Goal: Information Seeking & Learning: Learn about a topic

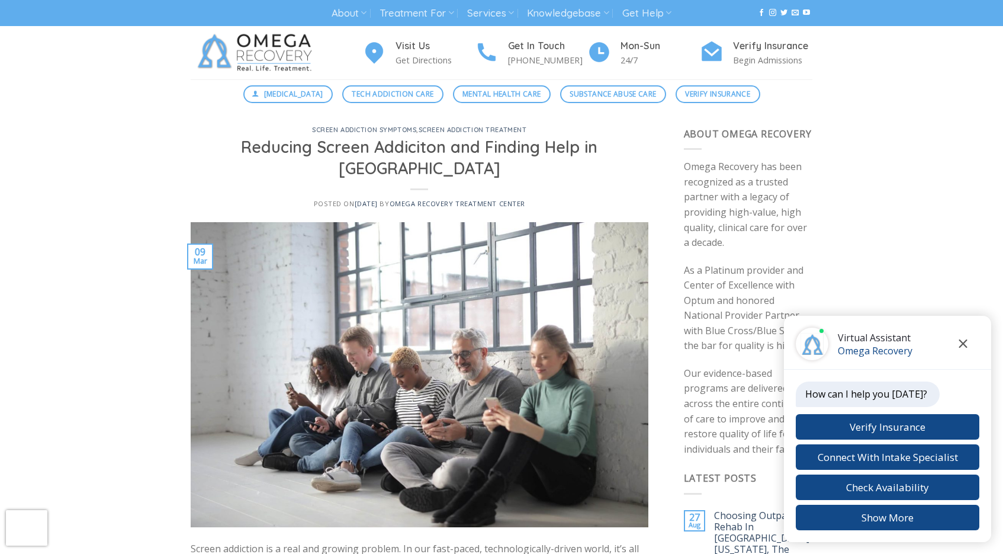
click at [962, 342] on icon "Close chat" at bounding box center [964, 343] width 8 height 8
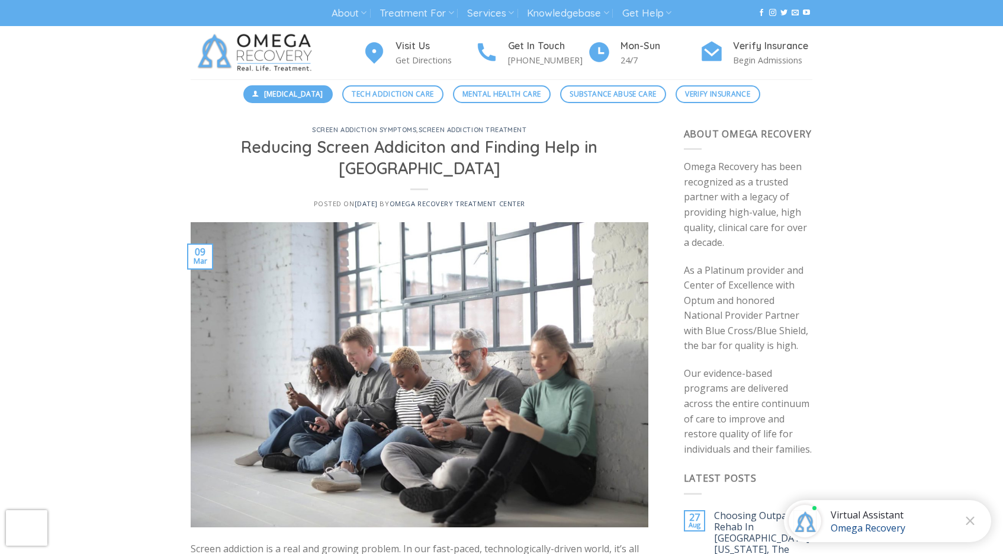
click at [281, 95] on span "[MEDICAL_DATA]" at bounding box center [293, 93] width 59 height 11
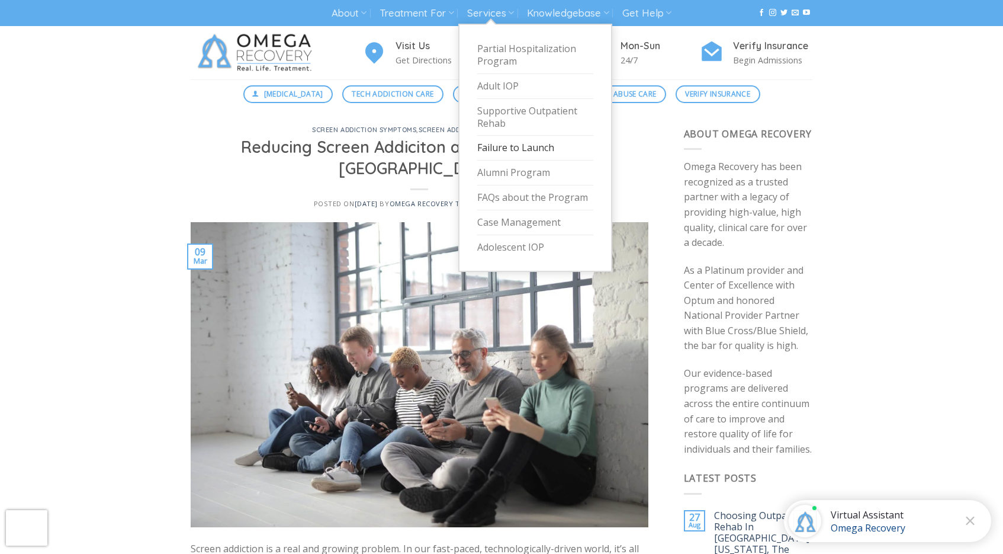
click at [496, 144] on link "Failure to Launch" at bounding box center [535, 148] width 116 height 25
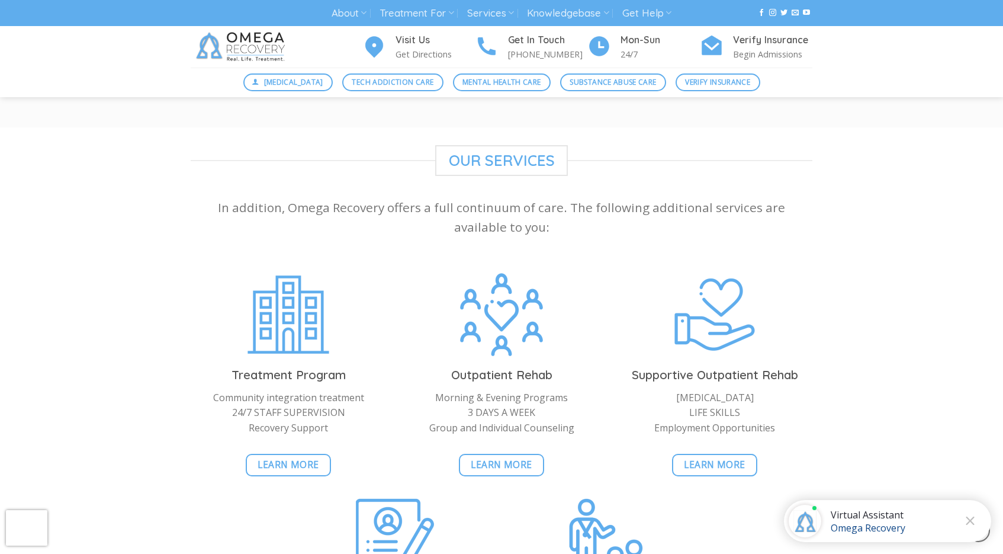
scroll to position [2496, 0]
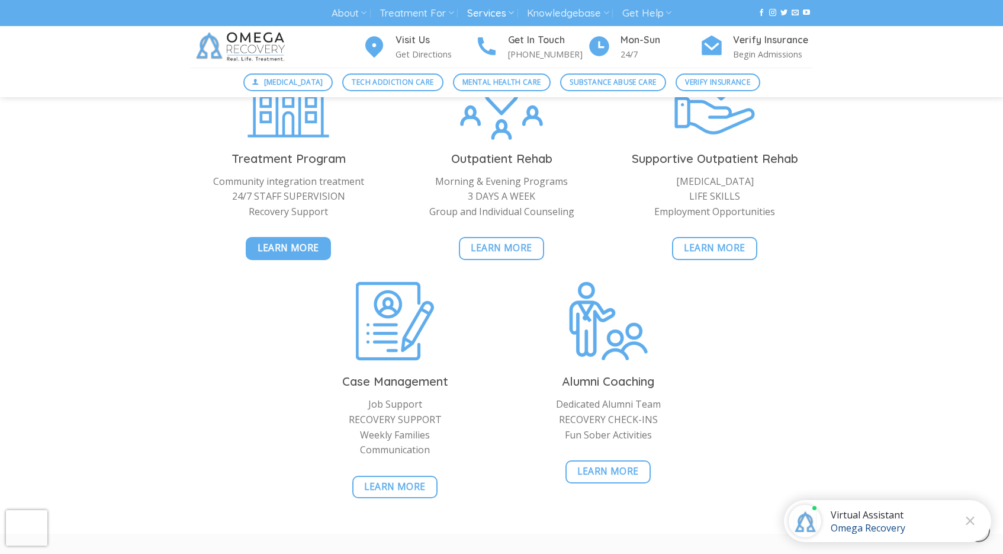
scroll to position [2004, 0]
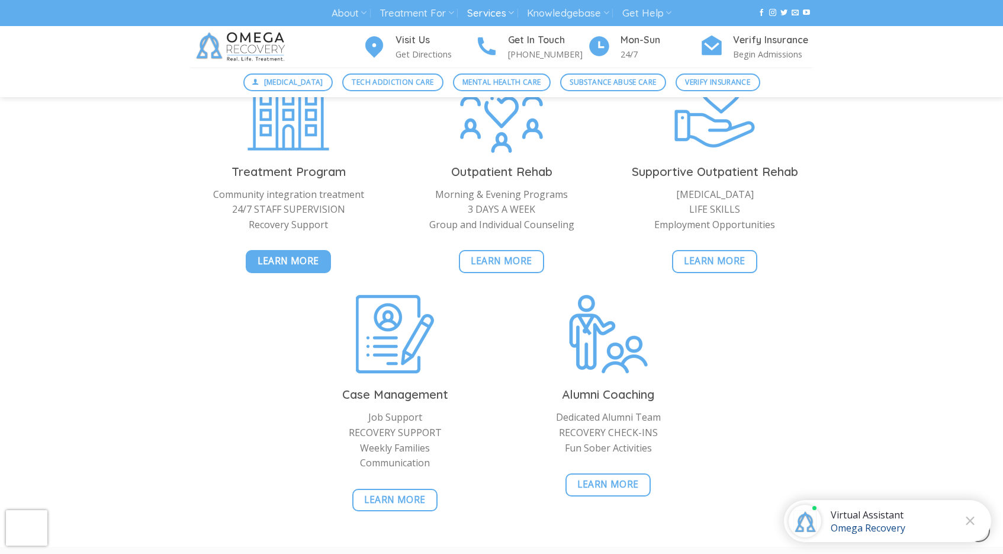
click at [294, 268] on span "Learn More" at bounding box center [289, 261] width 62 height 15
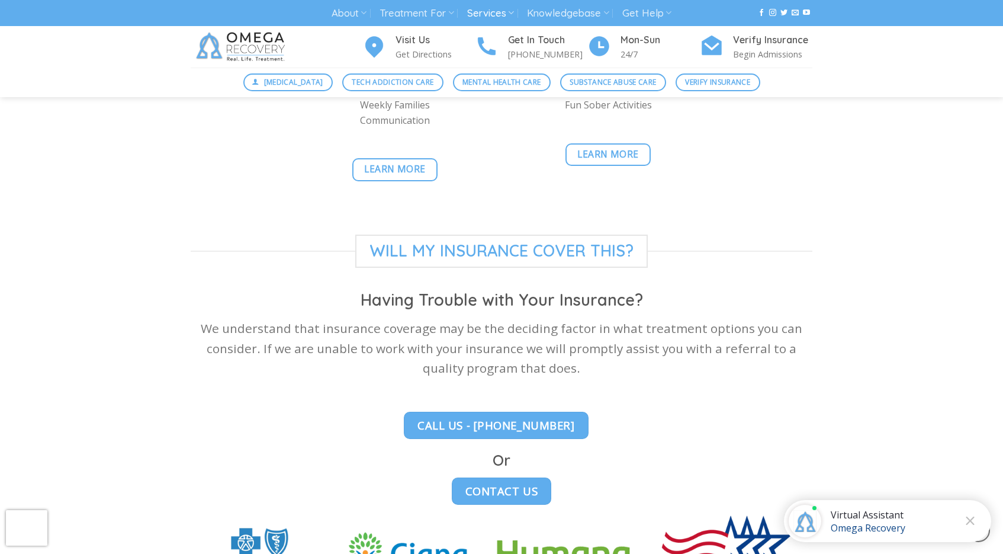
scroll to position [2973, 0]
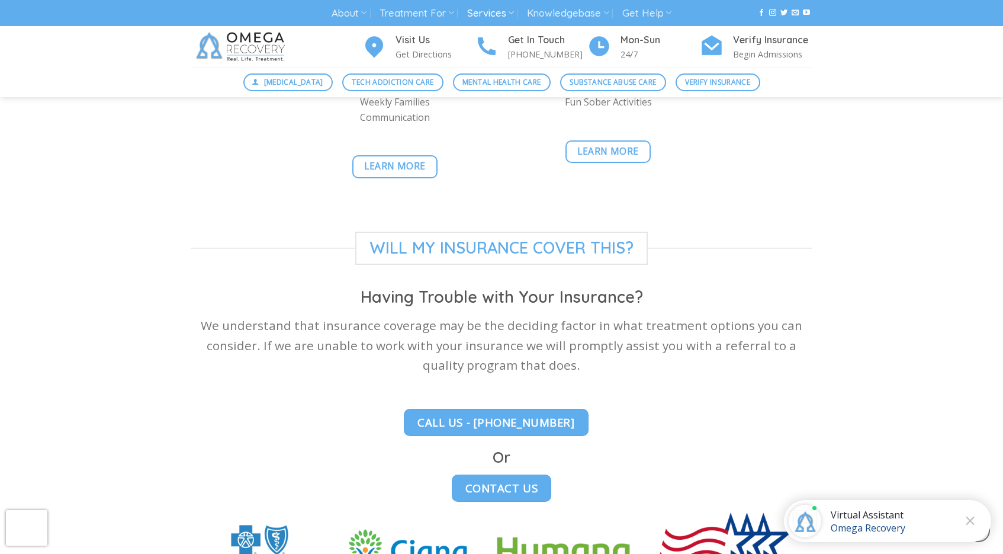
click at [477, 232] on span "Will my insurance cover this?" at bounding box center [501, 248] width 293 height 33
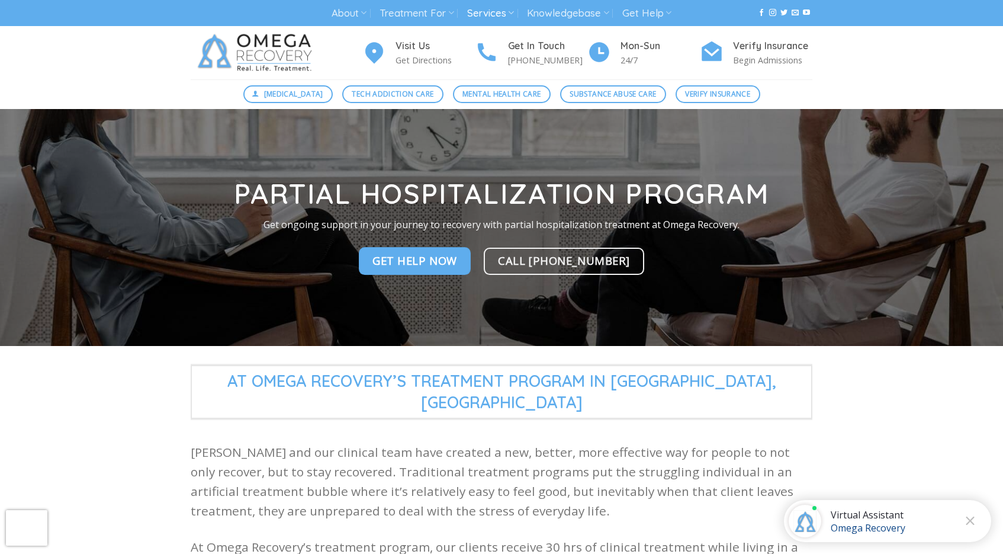
scroll to position [0, 0]
